Goal: Information Seeking & Learning: Find specific fact

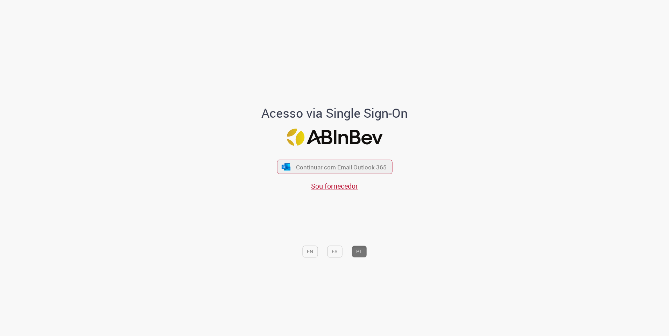
click at [362, 159] on div "Continuar com Email Outlook 365 Sou fornecedor" at bounding box center [334, 172] width 115 height 39
click at [363, 163] on span "Continuar com Email Outlook 365" at bounding box center [341, 167] width 92 height 8
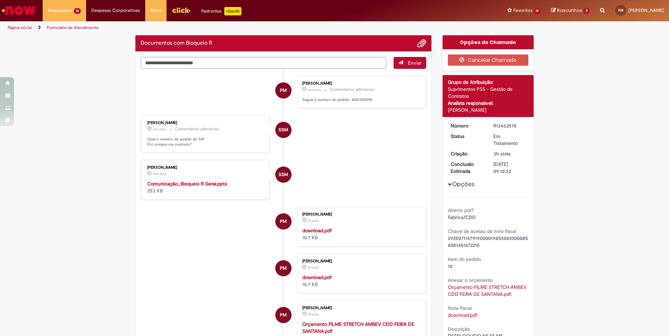
click at [362, 165] on li "SSM [PERSON_NAME] 35m atrás 35 minutos atrás Comunicação_Bloqueio R Geral.pptx …" at bounding box center [283, 180] width 285 height 40
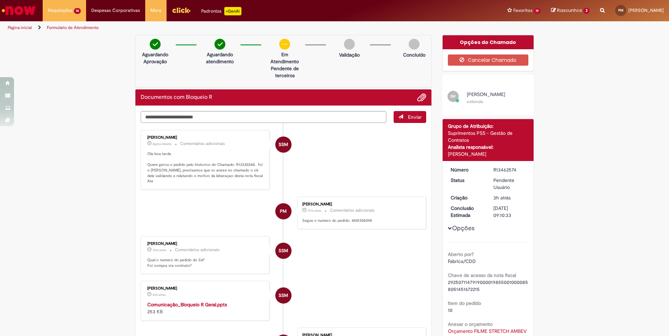
click at [203, 180] on p "Ola boa tarde Quem gerou o pedido pelo historico do Chamado: R13330340. foi o […" at bounding box center [205, 167] width 116 height 33
drag, startPoint x: 189, startPoint y: 171, endPoint x: 148, endPoint y: 171, distance: 40.6
click at [148, 171] on p "Ola boa tarde Quem gerou o pedido pelo historico do Chamado: R13330340. foi o […" at bounding box center [205, 167] width 116 height 33
copy p "[PERSON_NAME]"
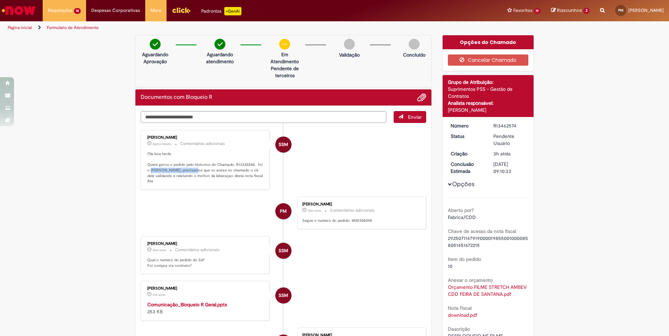
click at [255, 170] on p "Ola boa tarde Quem gerou o pedido pelo historico do Chamado: R13330340. foi o […" at bounding box center [205, 167] width 116 height 33
click at [217, 184] on p "Ola boa tarde Quem gerou o pedido pelo historico do Chamado: R13330340. foi o […" at bounding box center [205, 167] width 116 height 33
